Goal: Navigation & Orientation: Find specific page/section

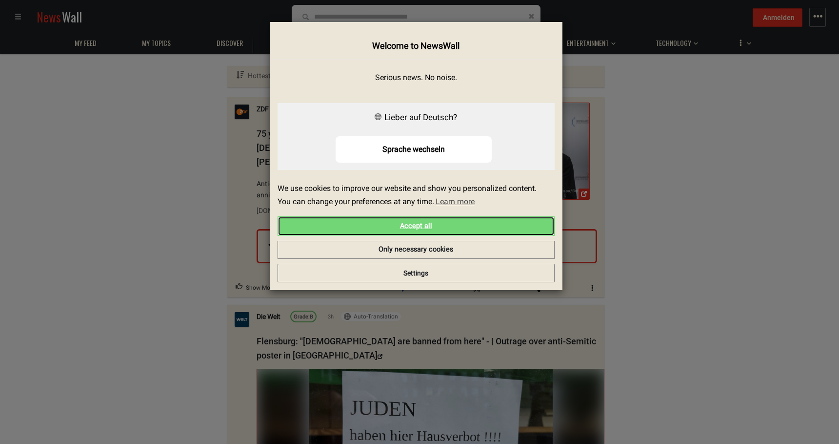
drag, startPoint x: 406, startPoint y: 225, endPoint x: 544, endPoint y: 185, distance: 143.8
click at [406, 224] on link "Accept all" at bounding box center [416, 226] width 277 height 20
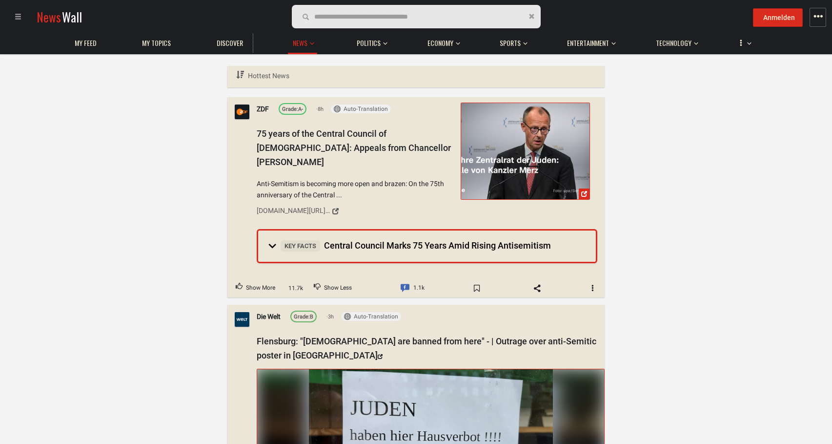
click at [817, 18] on span "button" at bounding box center [818, 17] width 10 height 10
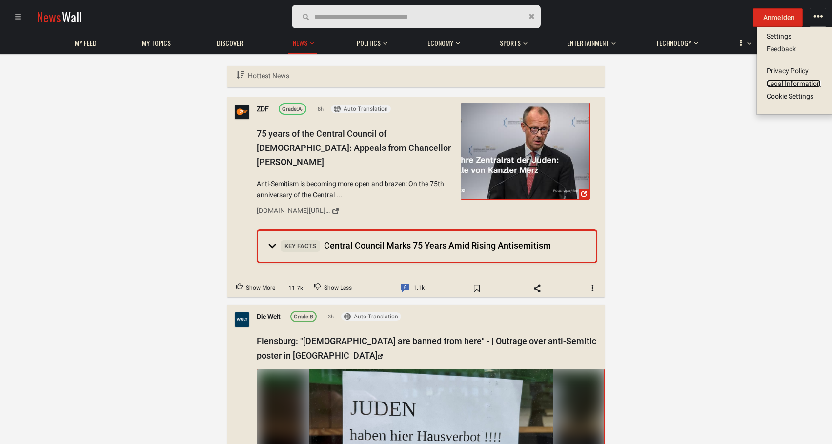
click at [789, 82] on link "Legal Information" at bounding box center [794, 84] width 54 height 8
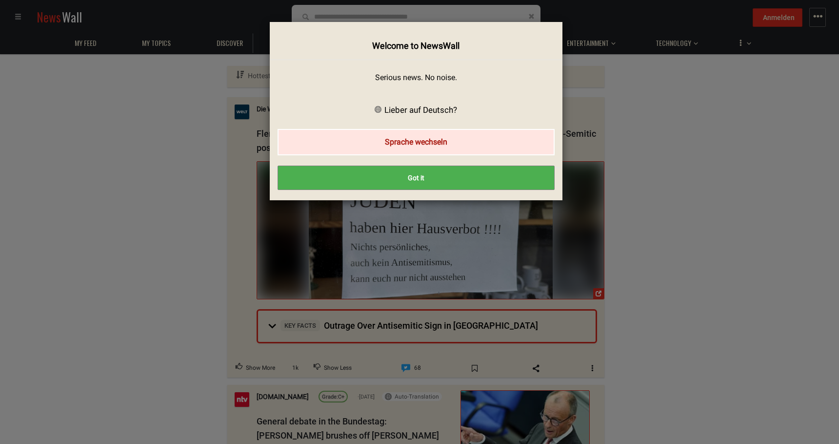
drag, startPoint x: 407, startPoint y: 139, endPoint x: 470, endPoint y: 131, distance: 63.4
click at [409, 138] on button "Sprache wechseln" at bounding box center [416, 142] width 277 height 26
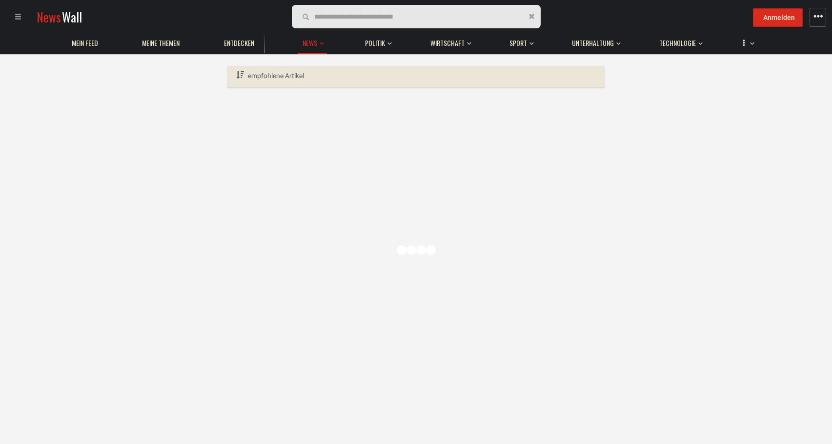
click at [821, 19] on span "button" at bounding box center [818, 17] width 10 height 10
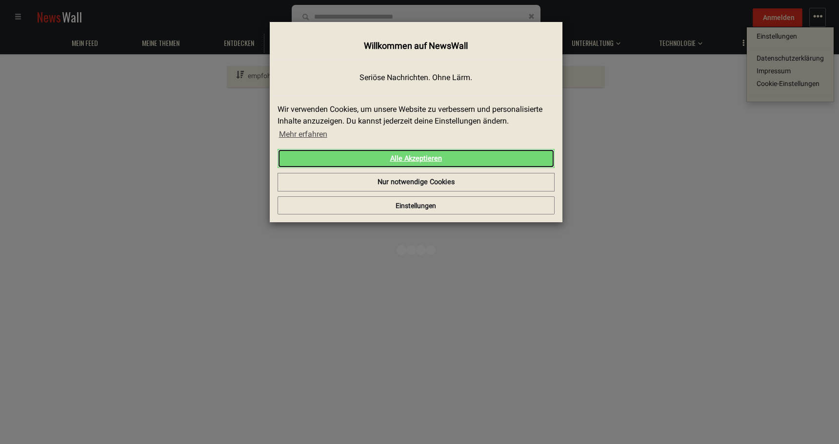
drag, startPoint x: 407, startPoint y: 156, endPoint x: 467, endPoint y: 147, distance: 60.2
click at [407, 156] on link "Alle Akzeptieren" at bounding box center [416, 159] width 277 height 20
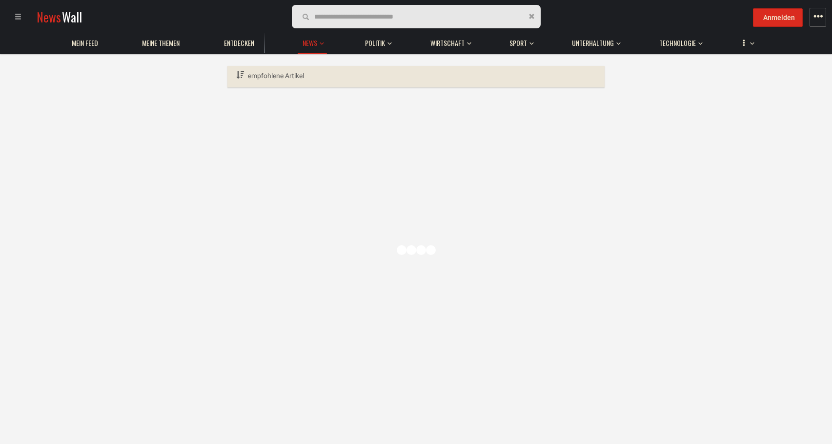
click at [818, 17] on span "button" at bounding box center [818, 17] width 10 height 10
